Goal: Task Accomplishment & Management: Manage account settings

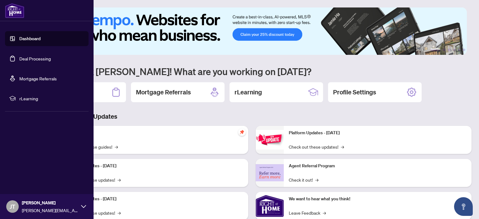
click at [19, 60] on link "Deal Processing" at bounding box center [35, 59] width 32 height 6
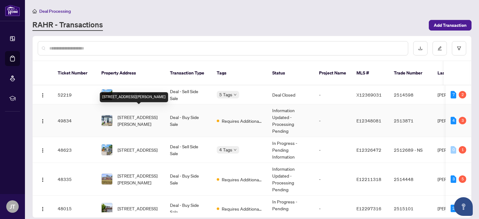
click at [127, 114] on span "[STREET_ADDRESS][PERSON_NAME]" at bounding box center [139, 121] width 42 height 14
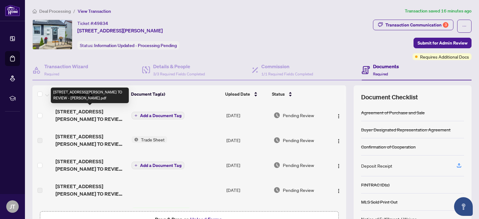
click at [94, 114] on span "[STREET_ADDRESS][PERSON_NAME] TO REVIEW - [PERSON_NAME].pdf" at bounding box center [91, 115] width 71 height 15
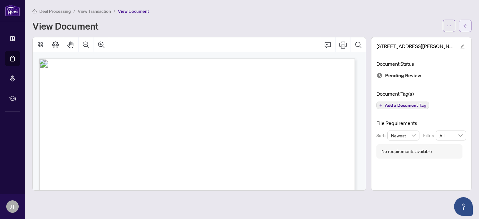
click at [463, 24] on icon "arrow-left" at bounding box center [465, 26] width 4 height 4
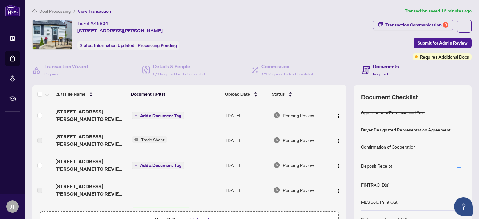
click at [163, 114] on span "Add a Document Tag" at bounding box center [160, 116] width 41 height 4
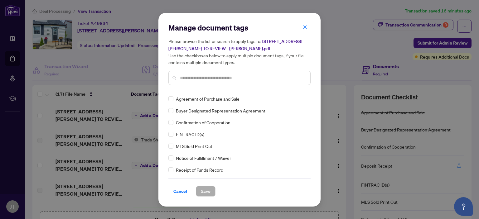
click at [226, 87] on div "Manage document tags Please browse the list or search to apply tags to: [STREET…" at bounding box center [239, 57] width 142 height 68
click at [226, 78] on input "text" at bounding box center [242, 78] width 125 height 7
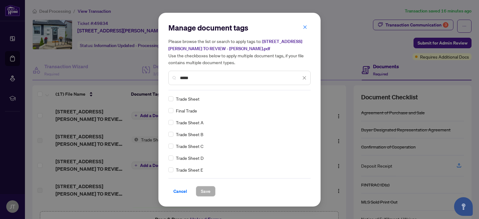
type input "*****"
click at [184, 97] on span "Trade Sheet" at bounding box center [188, 98] width 24 height 7
click at [204, 191] on span "Save" at bounding box center [206, 192] width 10 height 10
